Goal: Information Seeking & Learning: Learn about a topic

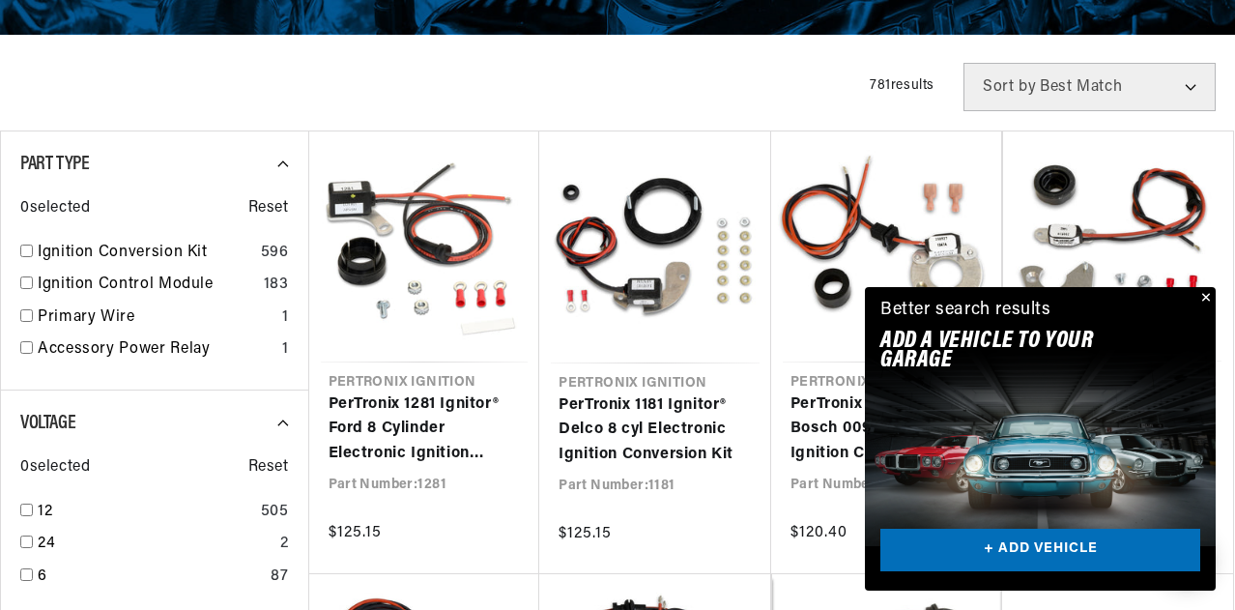
click at [1199, 293] on button "Close" at bounding box center [1204, 298] width 23 height 23
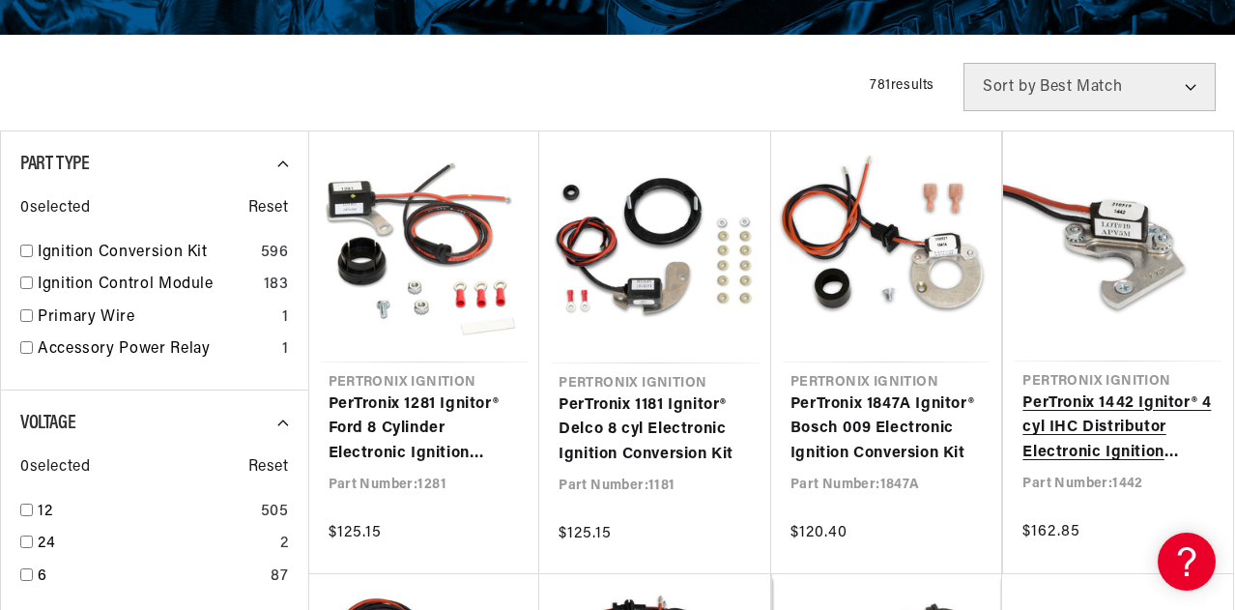
click at [1127, 413] on link "PerTronix 1442 Ignitor® 4 cyl IHC Distributor Electronic Ignition Conversion Kit" at bounding box center [1118, 428] width 191 height 74
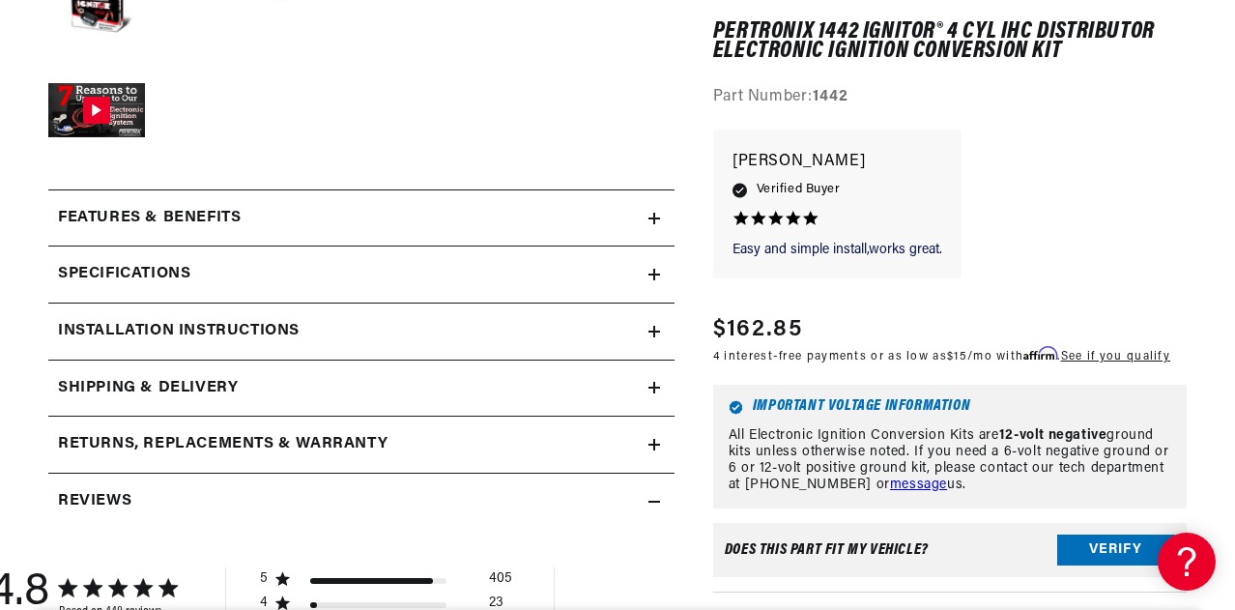
click at [652, 333] on icon at bounding box center [655, 332] width 12 height 12
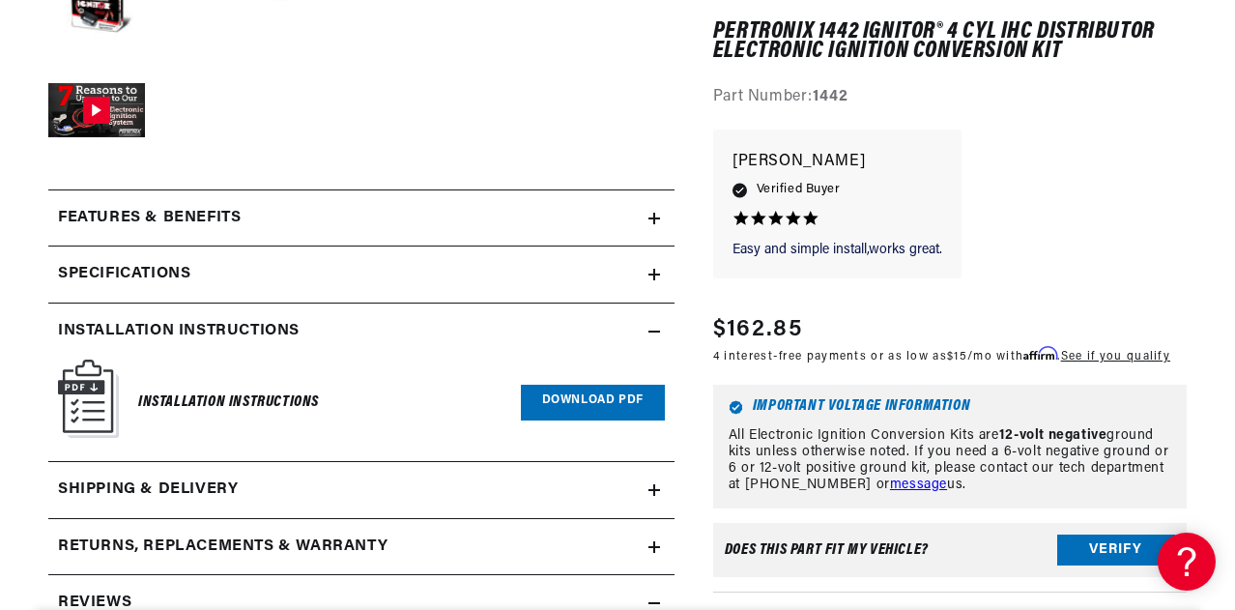
scroll to position [0, 586]
click at [555, 390] on link "Download PDF" at bounding box center [593, 403] width 144 height 36
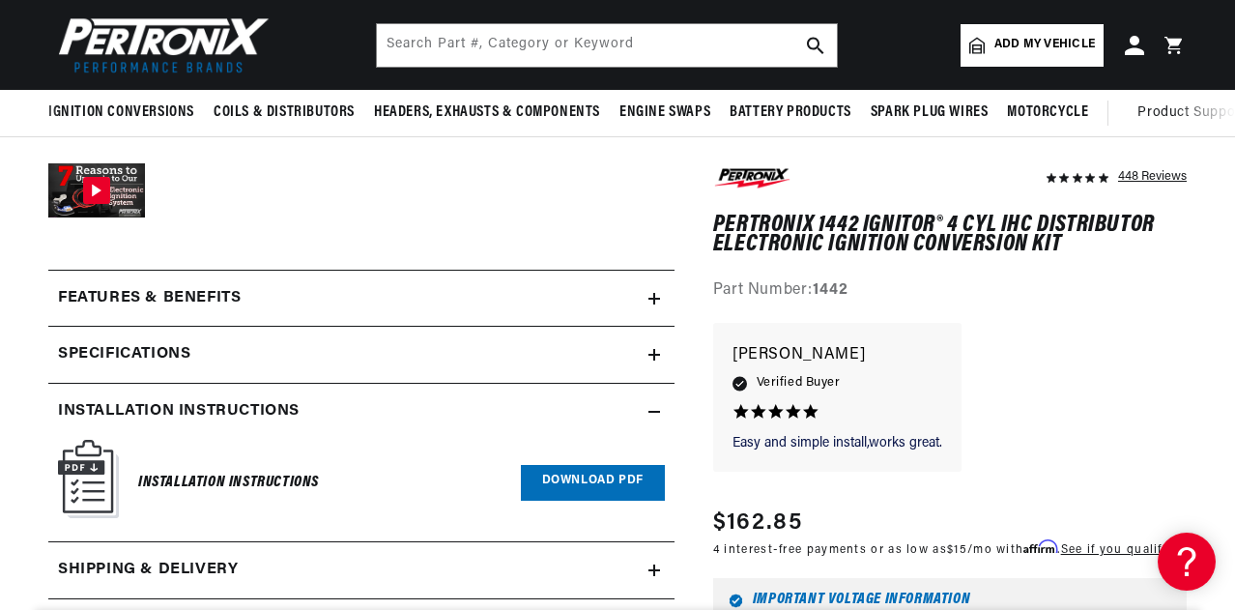
scroll to position [0, 2]
click at [656, 299] on icon at bounding box center [655, 299] width 12 height 0
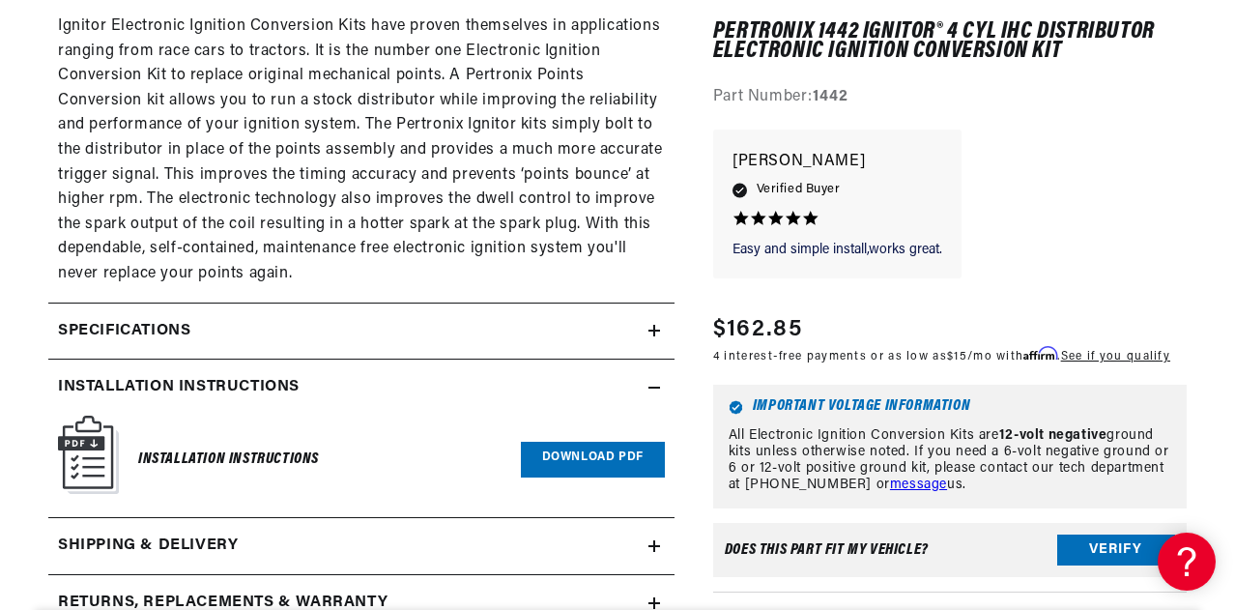
scroll to position [1529, 0]
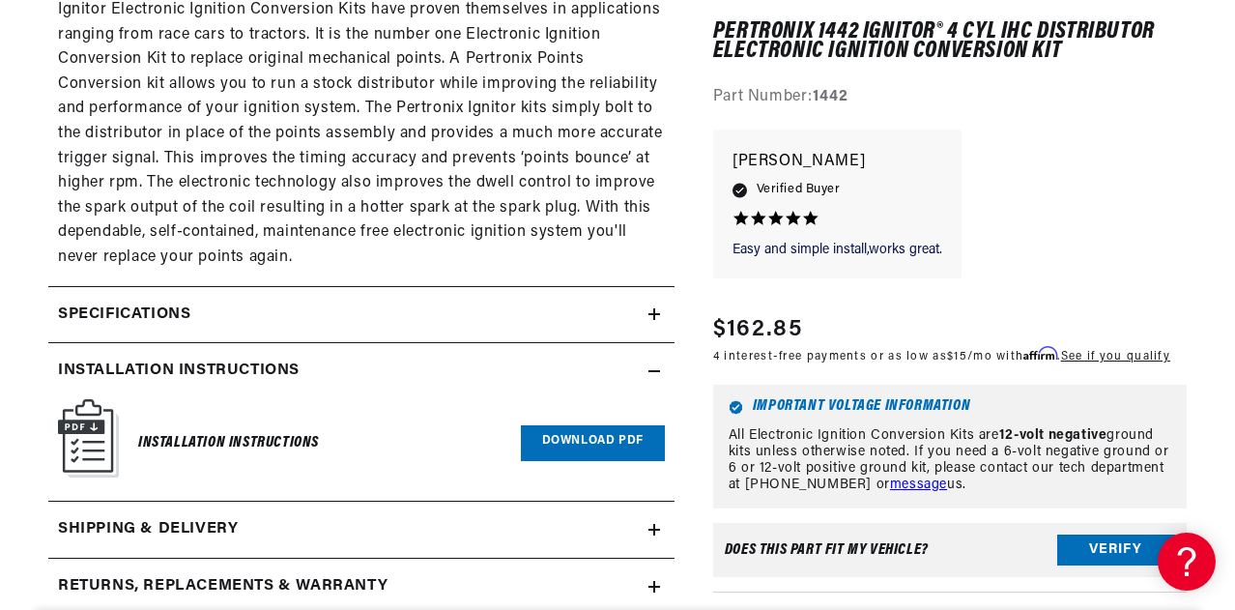
click at [650, 320] on icon at bounding box center [655, 314] width 12 height 12
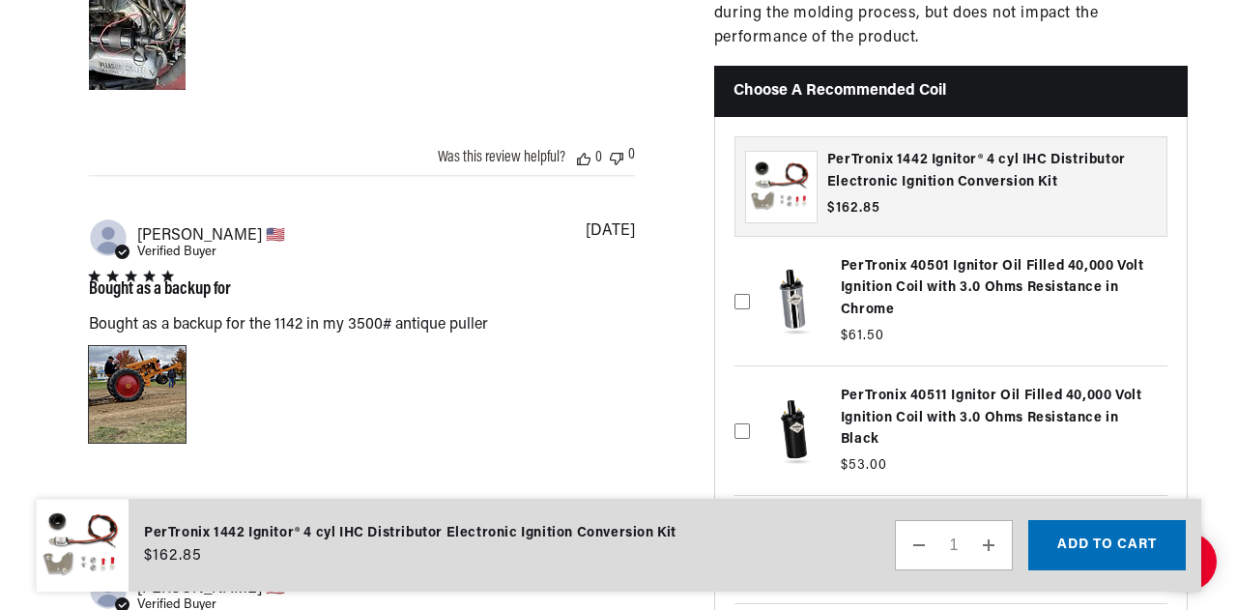
scroll to position [0, 586]
click at [153, 375] on div "Image of Review by John G. on July 20, 23 number 1" at bounding box center [136, 394] width 97 height 97
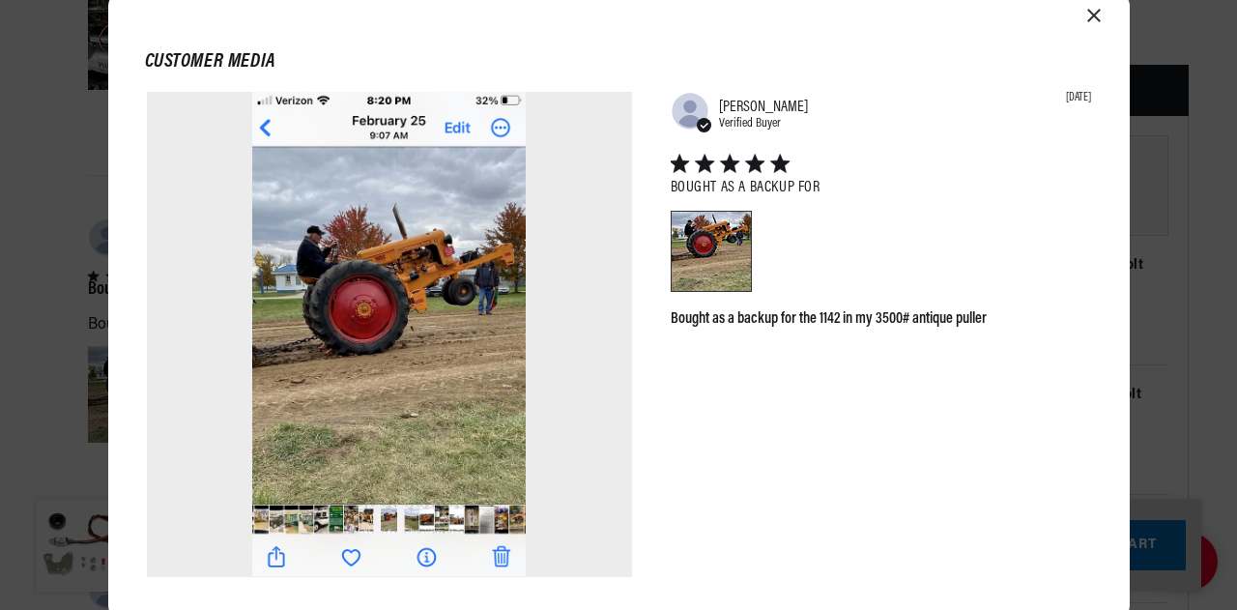
scroll to position [0, 0]
click at [1094, 15] on icon "Close modal" at bounding box center [1094, 16] width 14 height 14
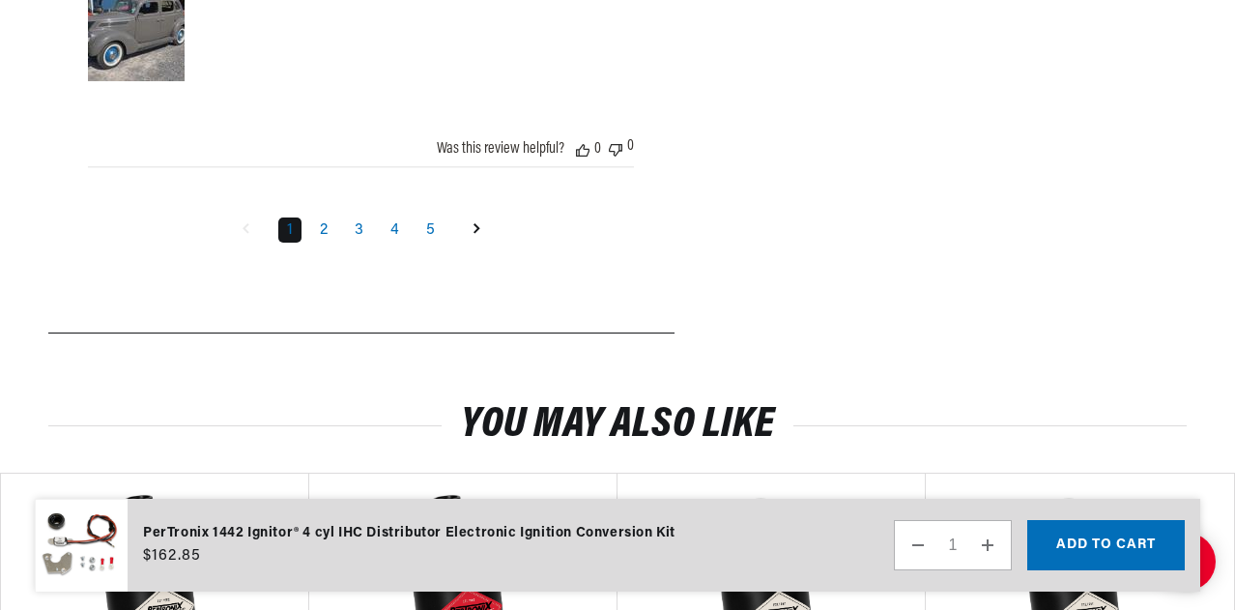
scroll to position [4897, 0]
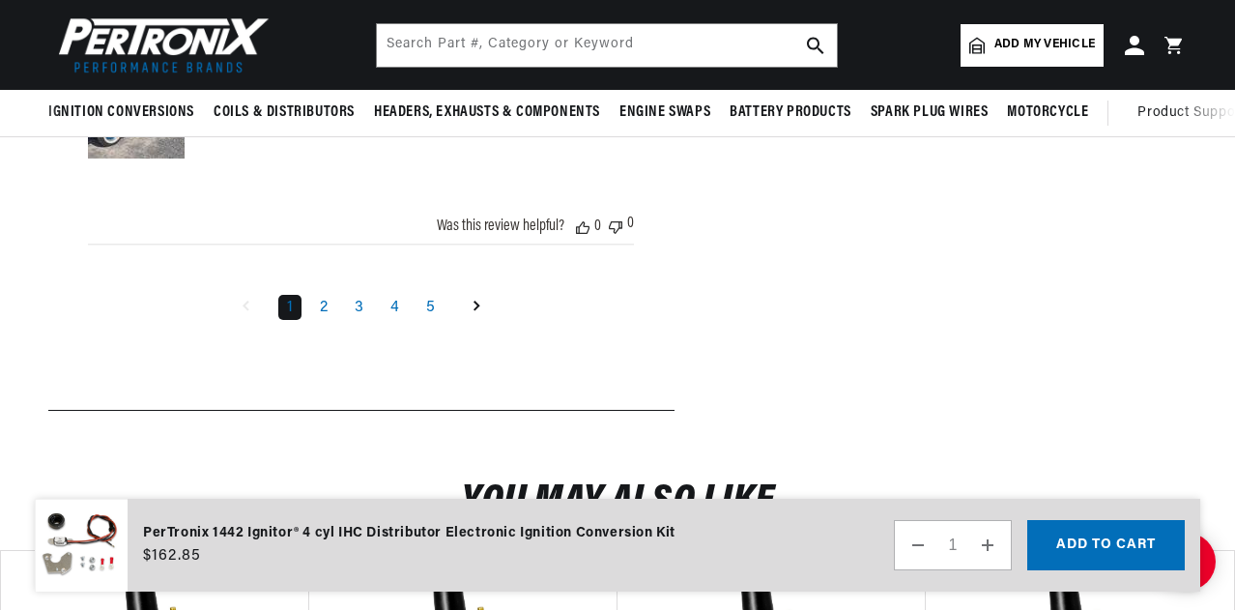
click at [478, 301] on icon "Goto next page" at bounding box center [477, 306] width 7 height 11
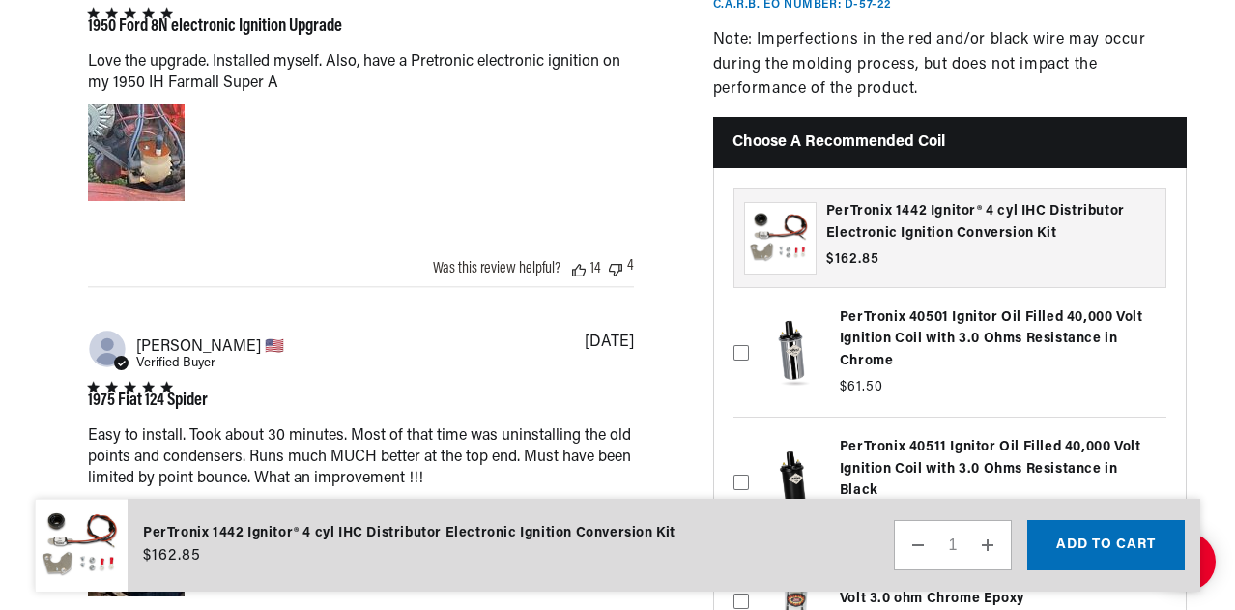
scroll to position [0, 0]
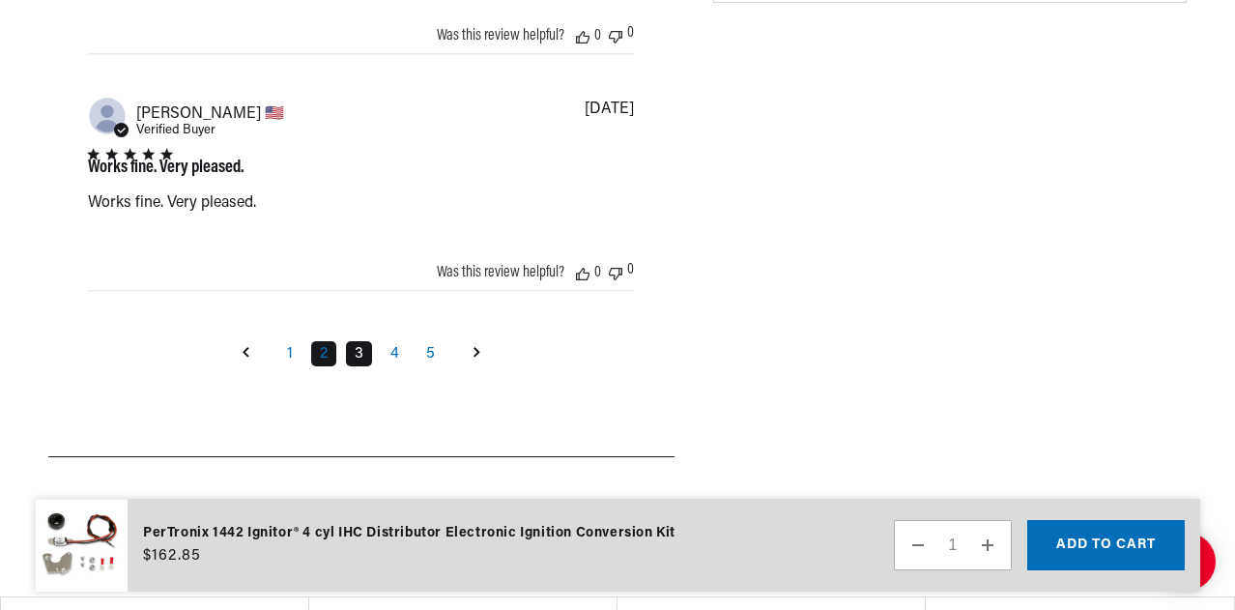
click at [365, 343] on link "3" at bounding box center [359, 353] width 26 height 25
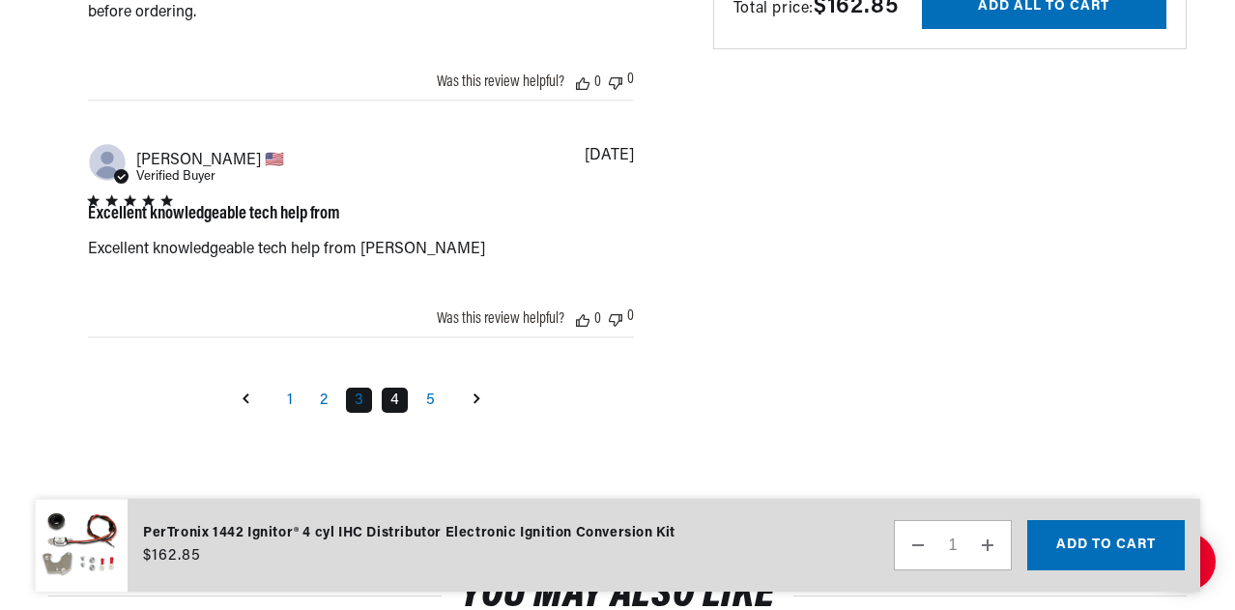
click at [393, 388] on link "4" at bounding box center [395, 400] width 26 height 25
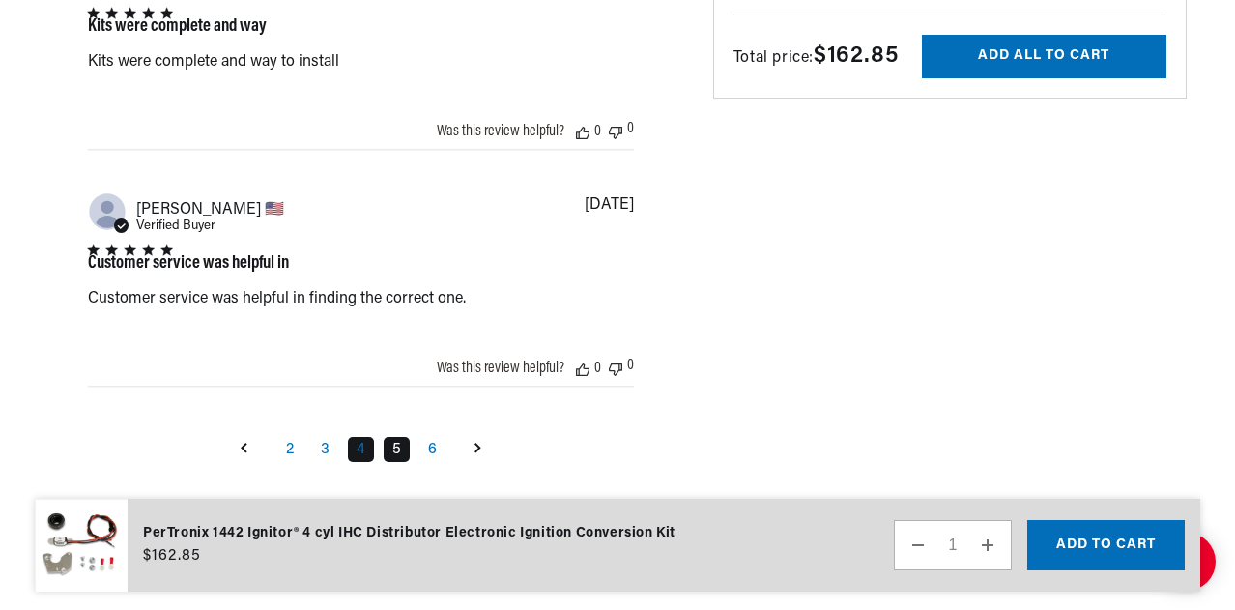
click at [400, 446] on link "5" at bounding box center [397, 449] width 26 height 25
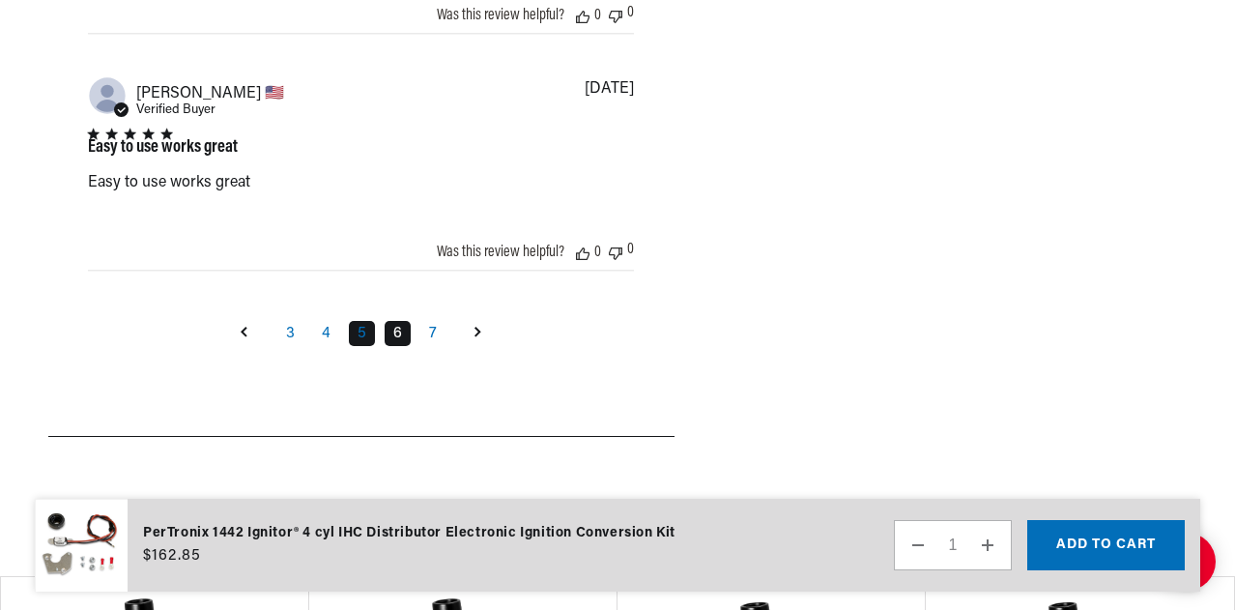
click at [401, 327] on link "6" at bounding box center [398, 333] width 26 height 25
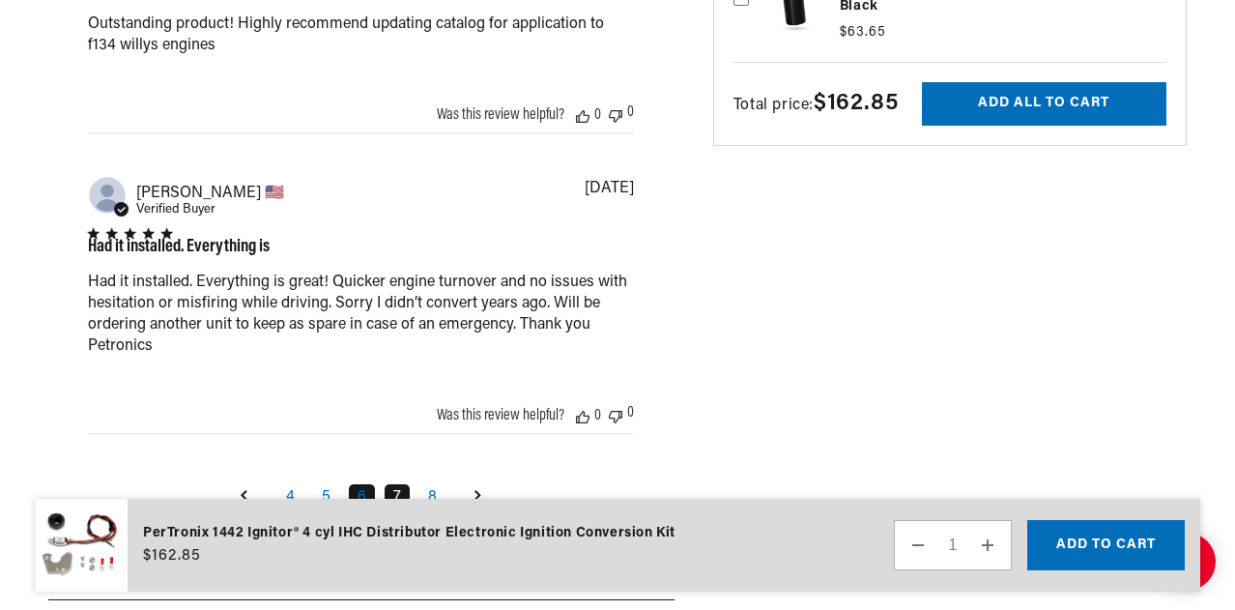
click at [396, 489] on link "7" at bounding box center [397, 496] width 25 height 25
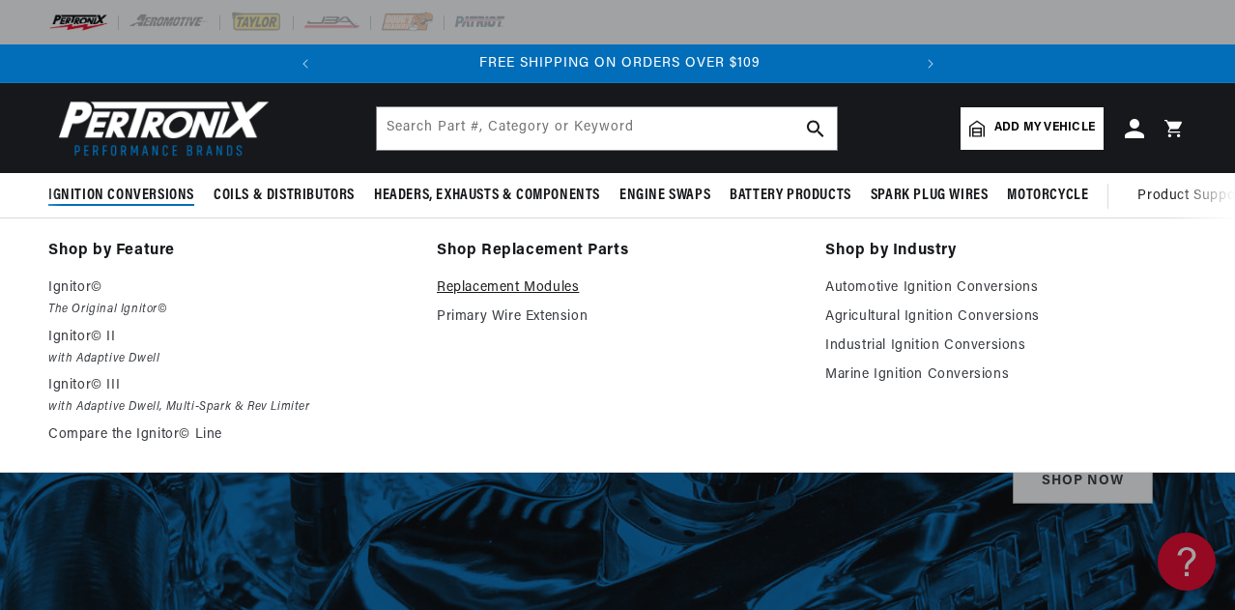
click at [545, 281] on link "Replacement Modules" at bounding box center [618, 287] width 362 height 23
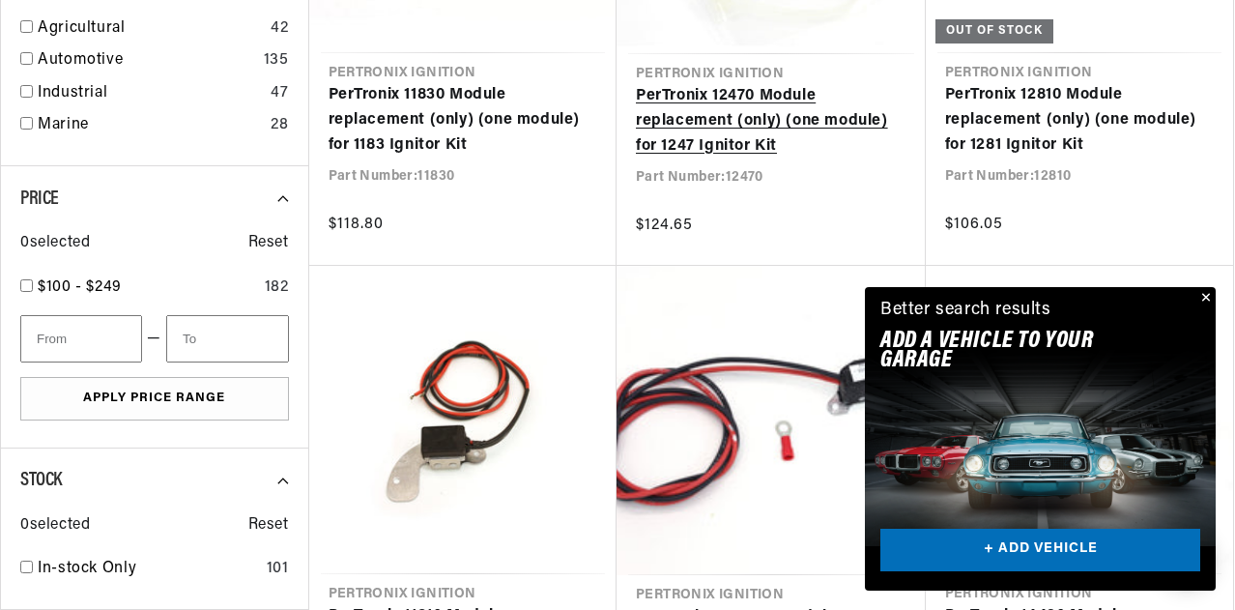
scroll to position [893, 0]
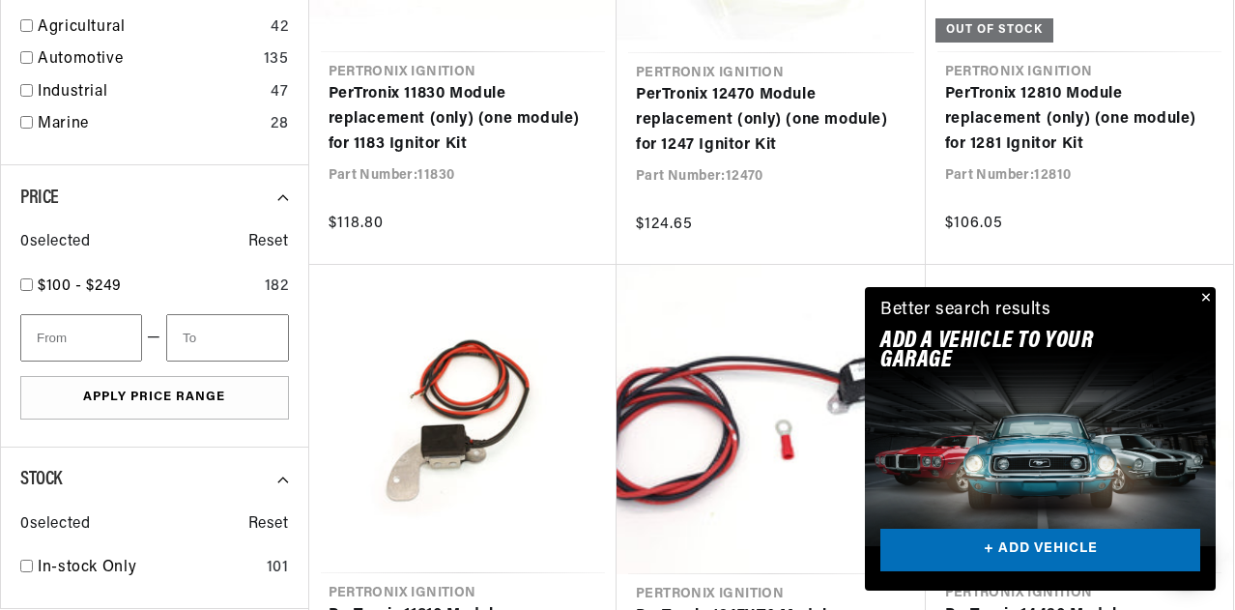
click at [1206, 300] on button "Close" at bounding box center [1204, 298] width 23 height 23
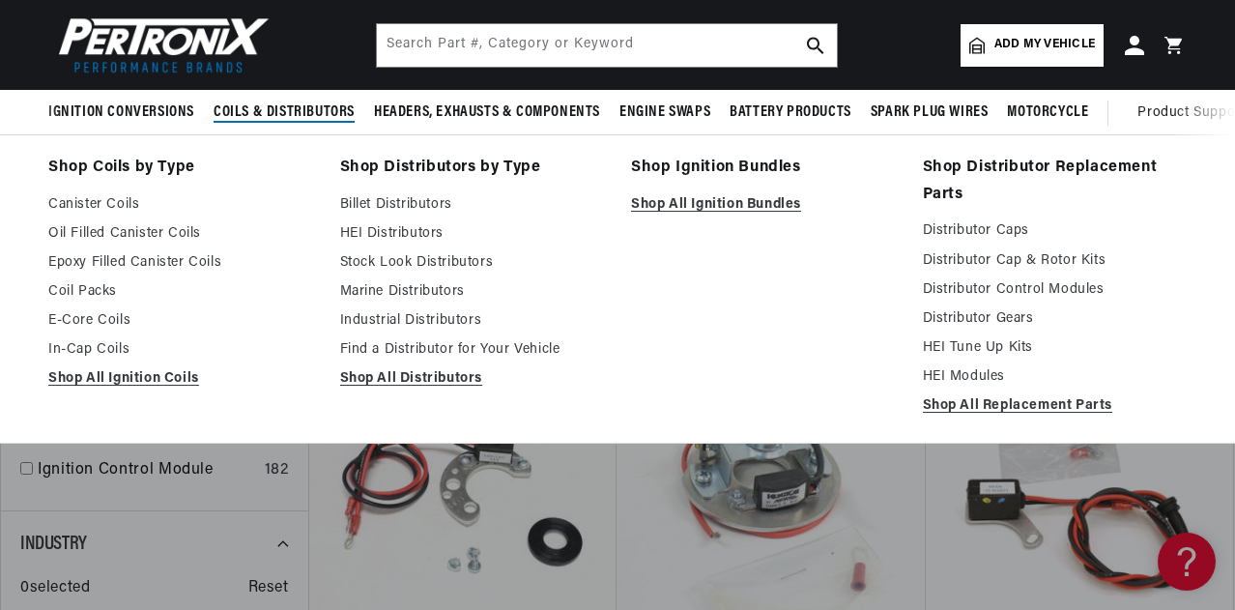
scroll to position [0, 0]
click at [1032, 290] on link "Distributor Control Modules" at bounding box center [1055, 289] width 265 height 23
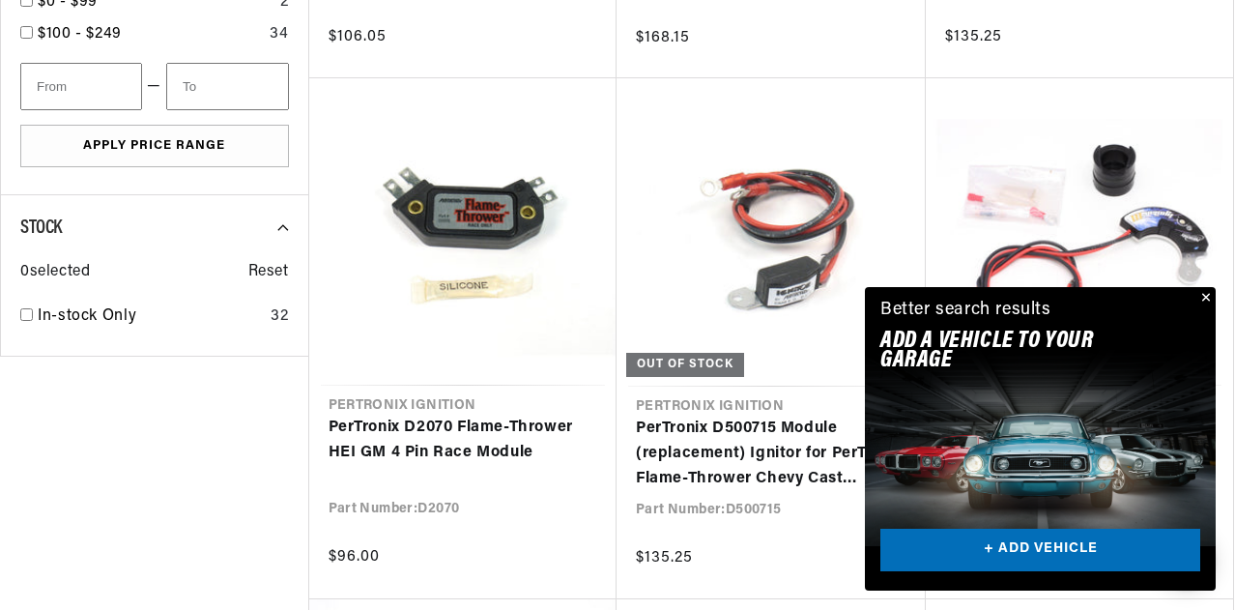
scroll to position [1028, 0]
click at [1207, 303] on button "Close" at bounding box center [1204, 298] width 23 height 23
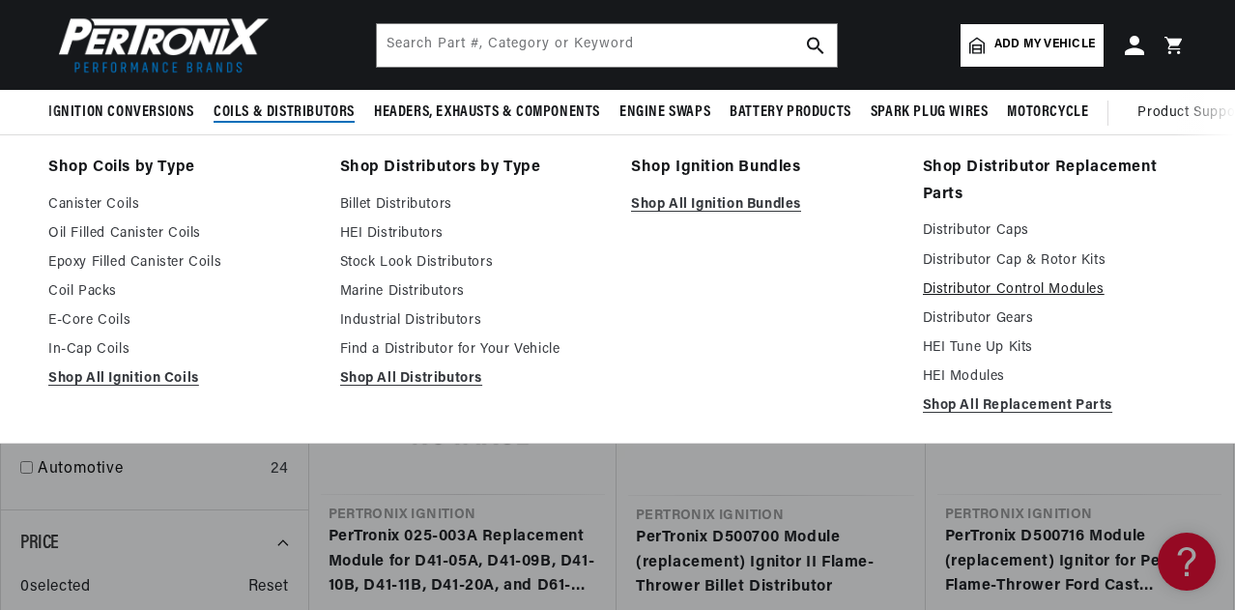
scroll to position [0, 0]
click at [989, 379] on link "HEI Modules" at bounding box center [1055, 376] width 265 height 23
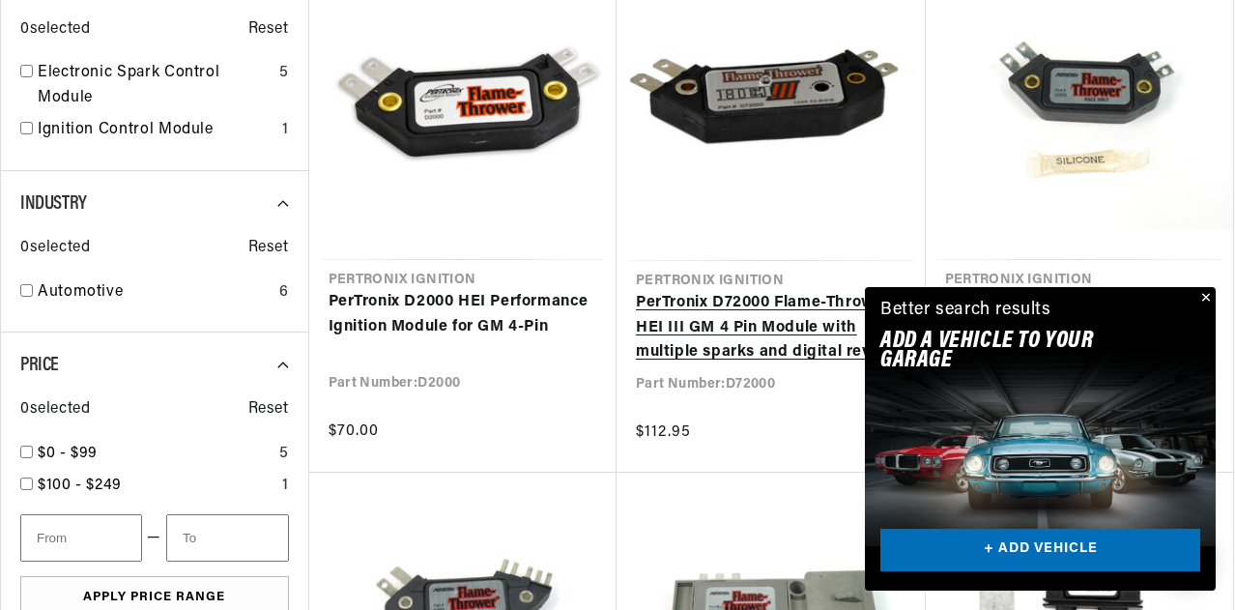
scroll to position [706, 0]
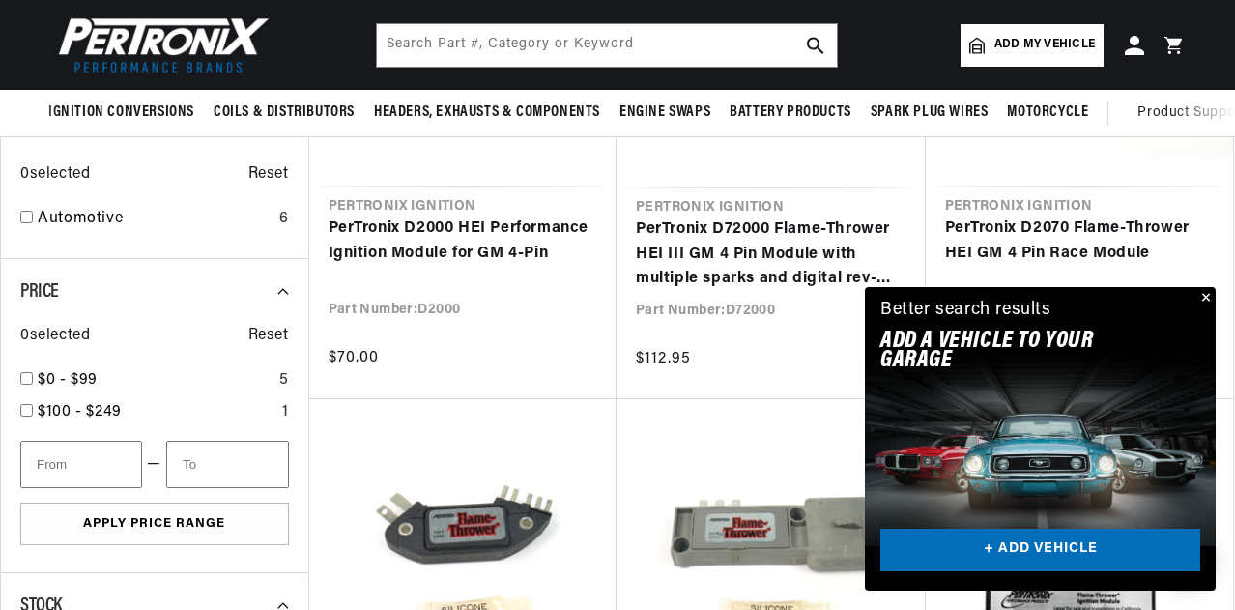
click at [1208, 295] on button "Close" at bounding box center [1204, 298] width 23 height 23
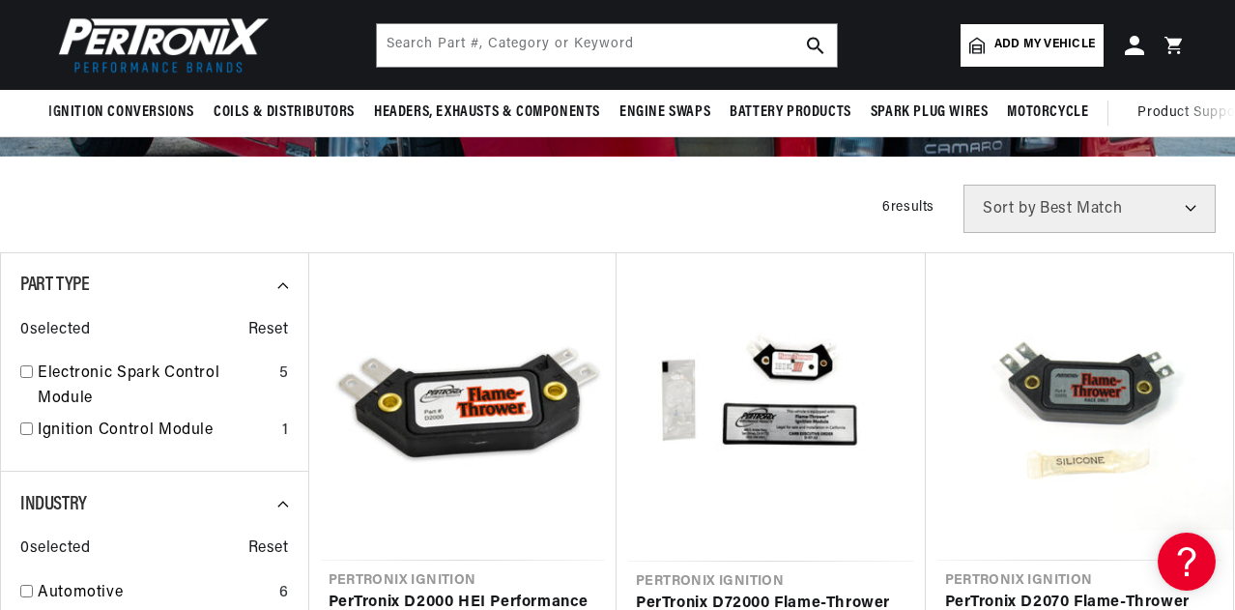
scroll to position [0, 586]
